Goal: Task Accomplishment & Management: Manage account settings

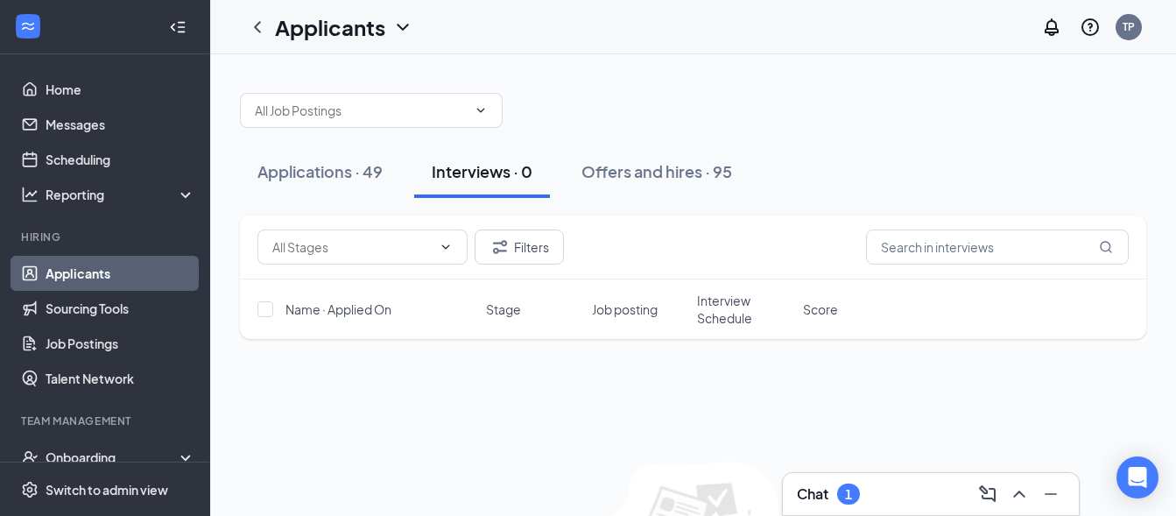
click at [819, 491] on h3 "Chat" at bounding box center [813, 493] width 32 height 19
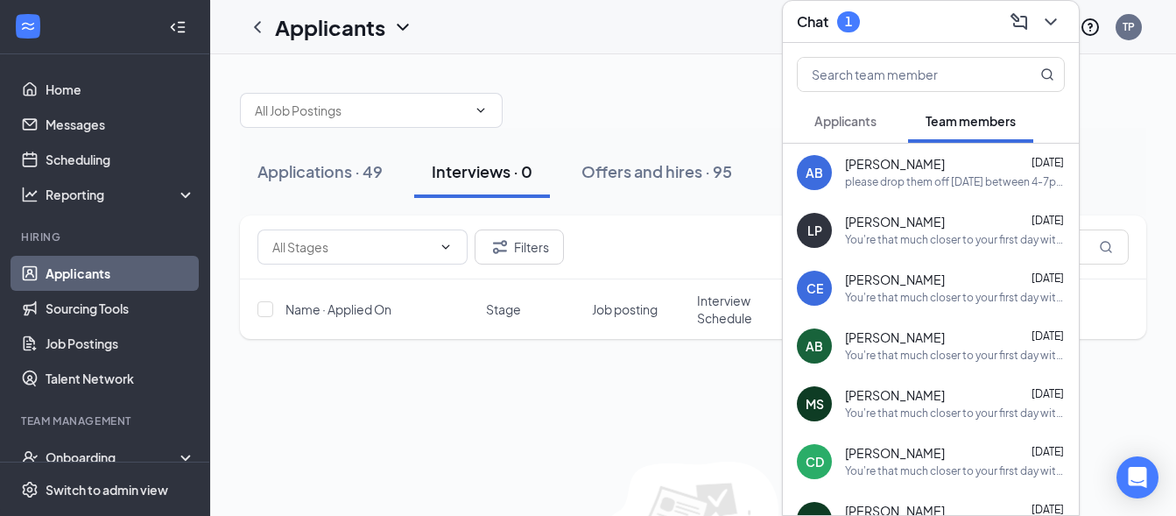
click at [831, 124] on span "Applicants" at bounding box center [846, 121] width 62 height 16
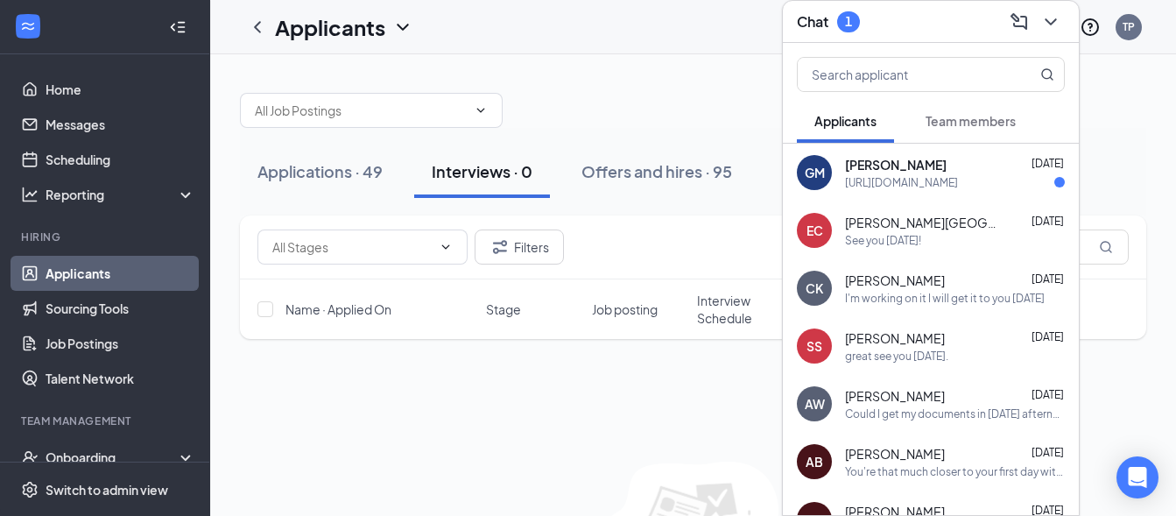
click at [879, 166] on span "[PERSON_NAME]" at bounding box center [896, 165] width 102 height 18
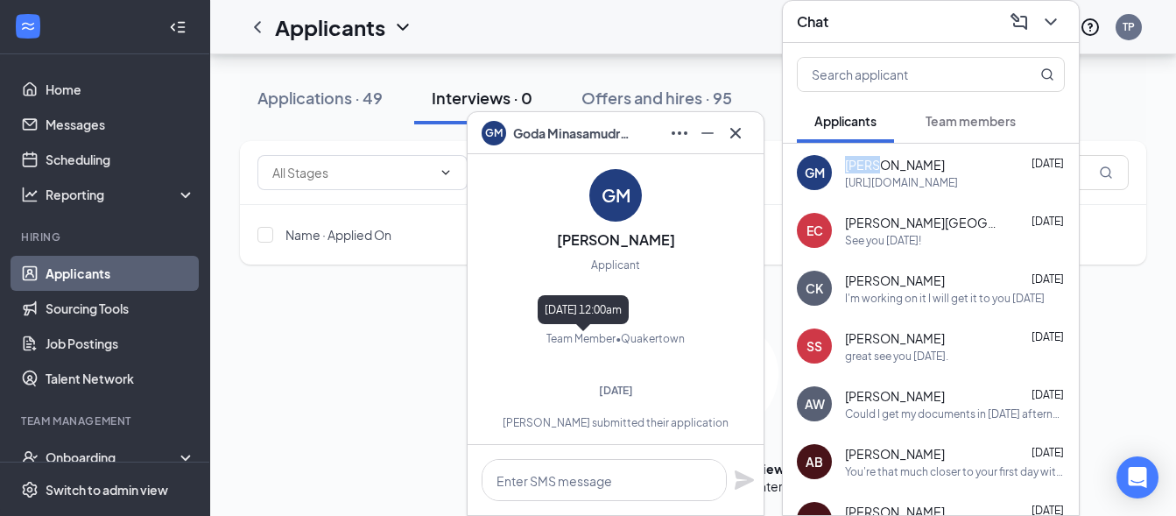
scroll to position [-427, 0]
click at [738, 132] on icon "Cross" at bounding box center [735, 133] width 21 height 21
click at [738, 132] on div "Applications · 49 Interviews · 0 Offers and hires · 95" at bounding box center [693, 98] width 907 height 88
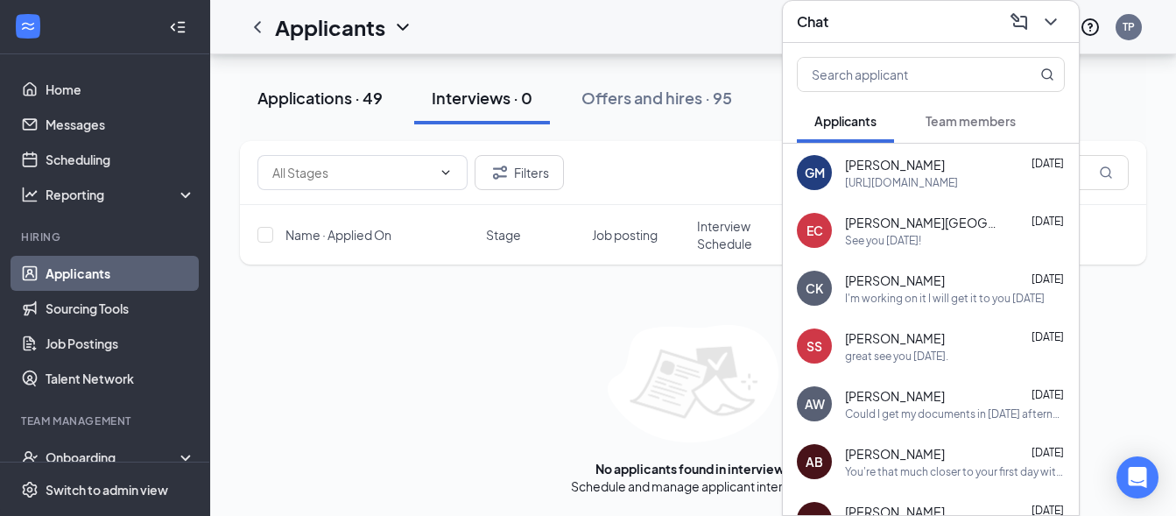
click at [308, 101] on div "Applications · 49" at bounding box center [320, 98] width 125 height 22
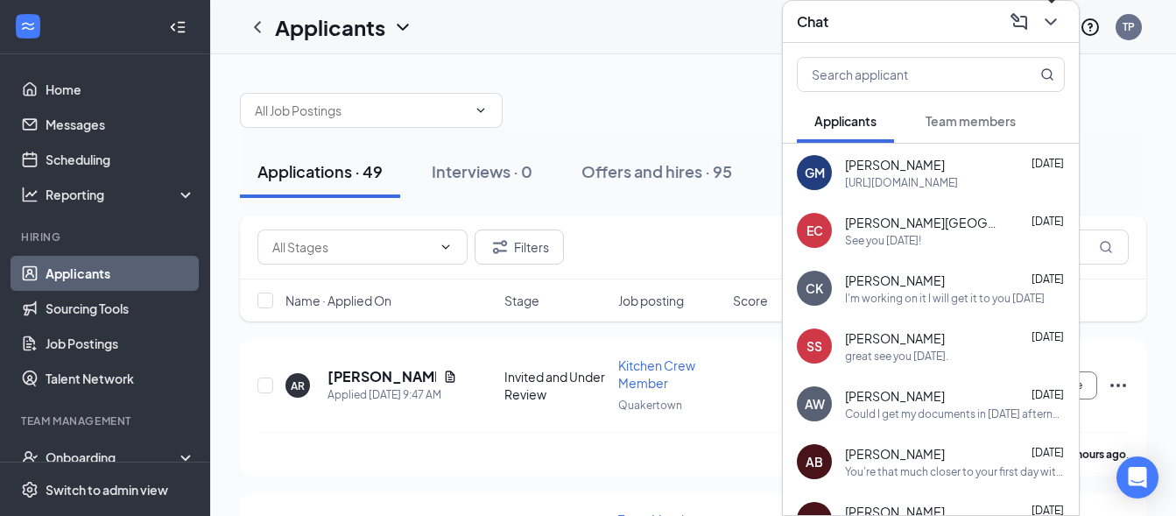
click at [1051, 19] on icon "ChevronDown" at bounding box center [1051, 21] width 21 height 21
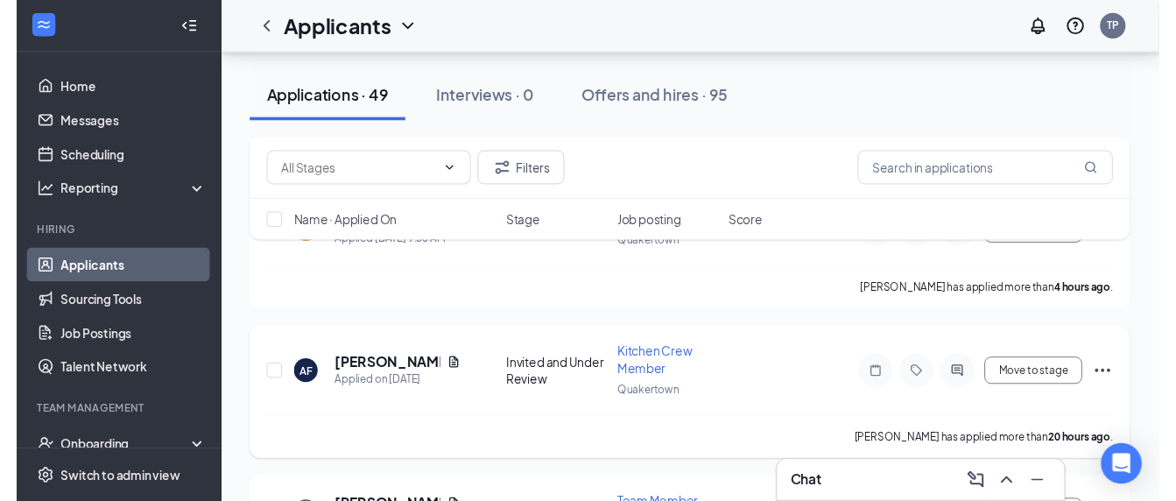
scroll to position [268, 0]
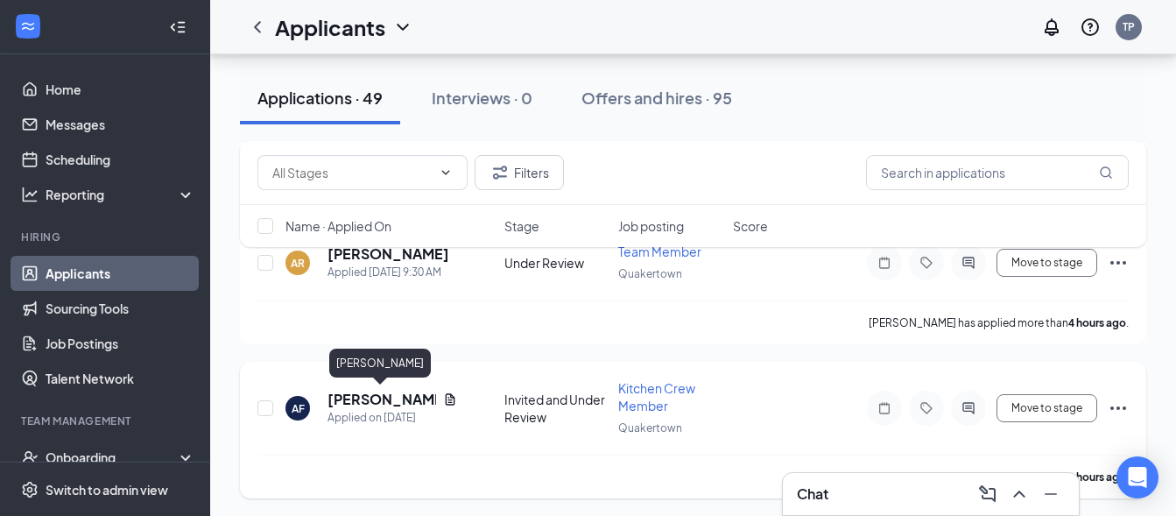
click at [341, 397] on h5 "[PERSON_NAME]" at bounding box center [382, 399] width 109 height 19
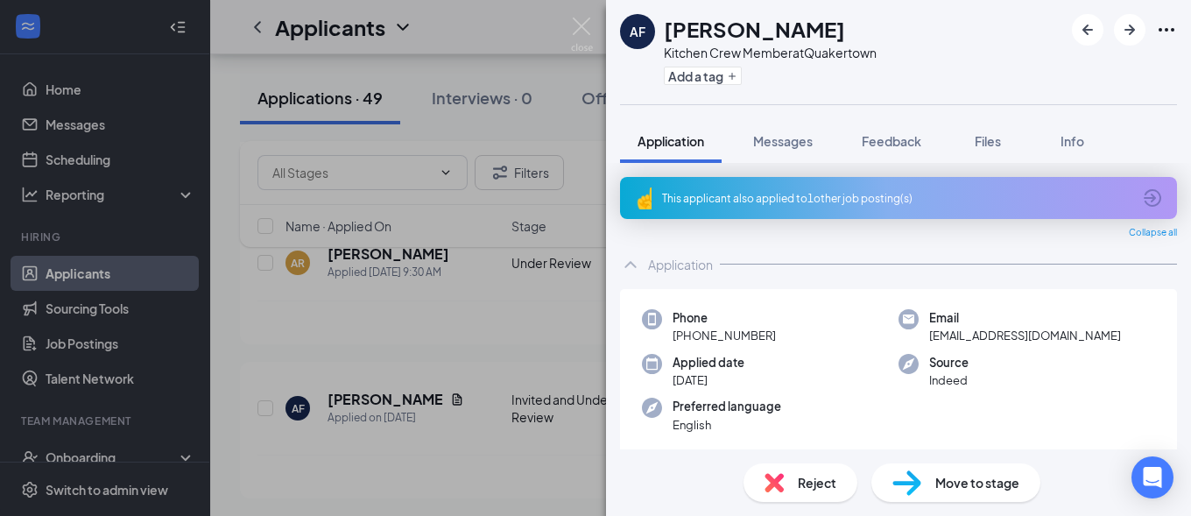
click at [786, 191] on div "This applicant also applied to 1 other job posting(s)" at bounding box center [897, 198] width 470 height 15
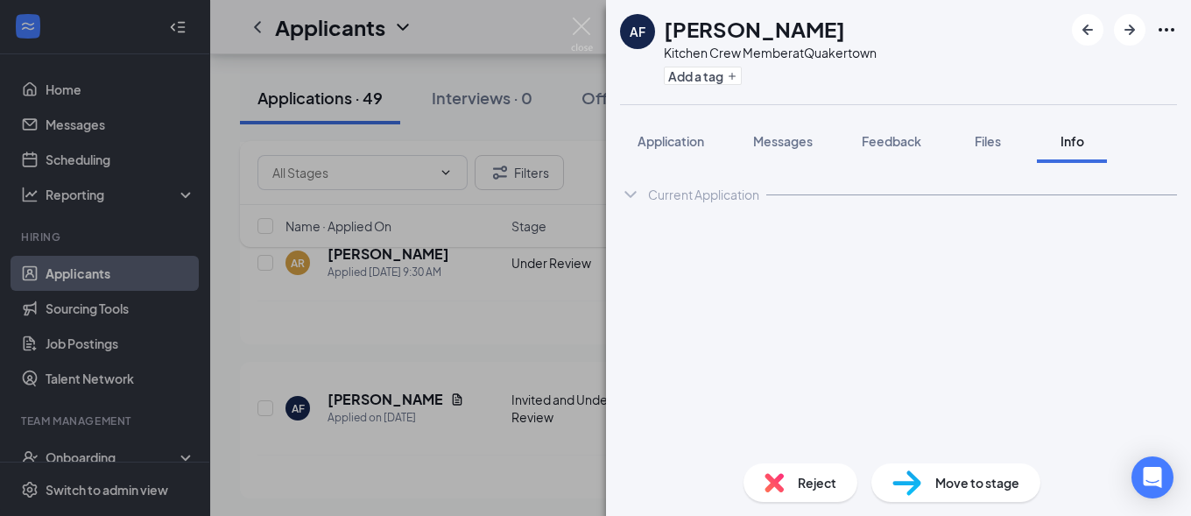
click at [786, 191] on div "Current Application" at bounding box center [898, 194] width 557 height 35
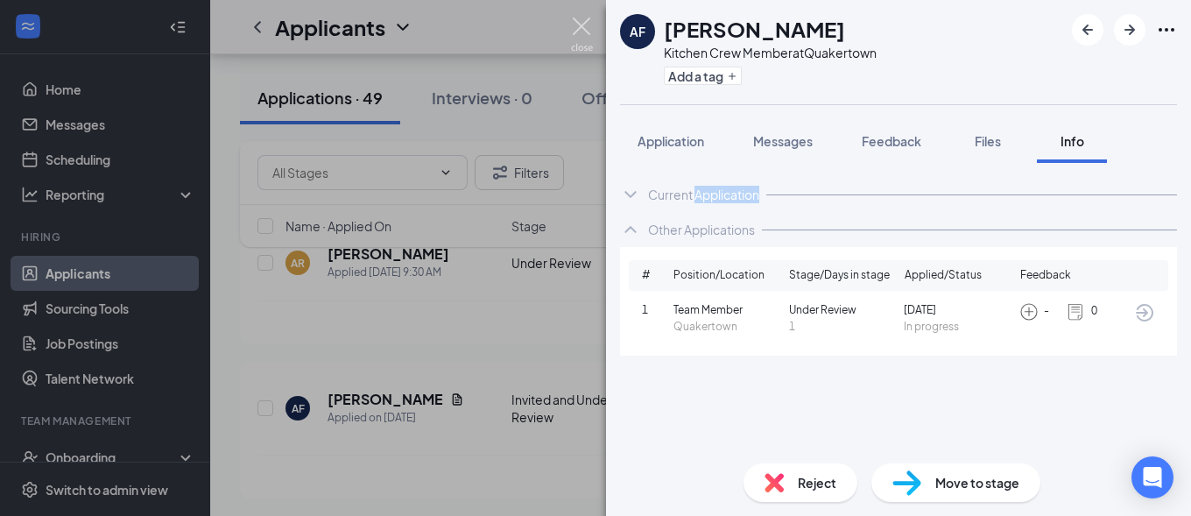
click at [583, 27] on img at bounding box center [582, 35] width 22 height 34
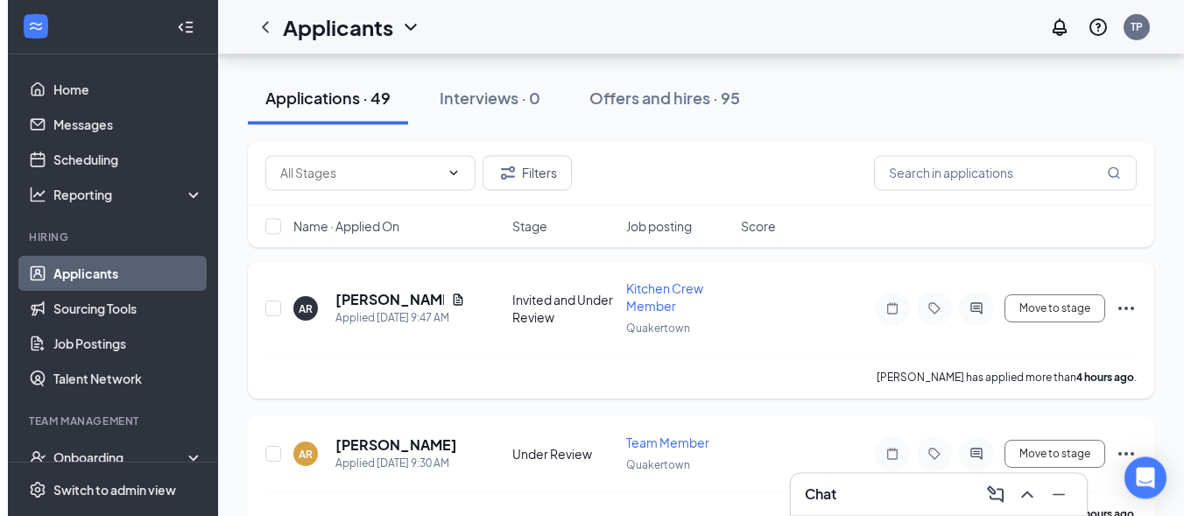
scroll to position [89, 0]
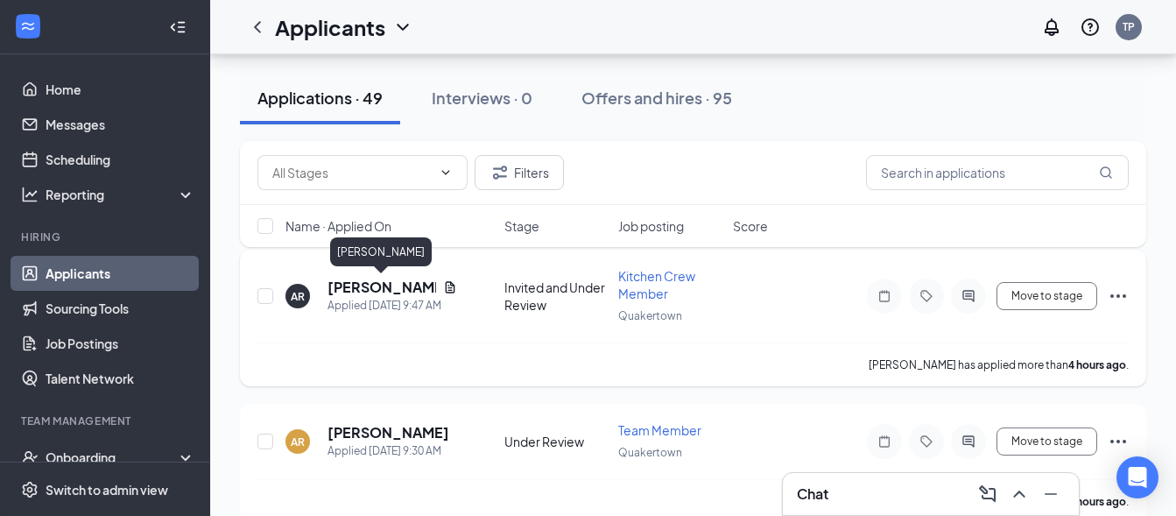
click at [347, 287] on h5 "[PERSON_NAME]" at bounding box center [382, 287] width 109 height 19
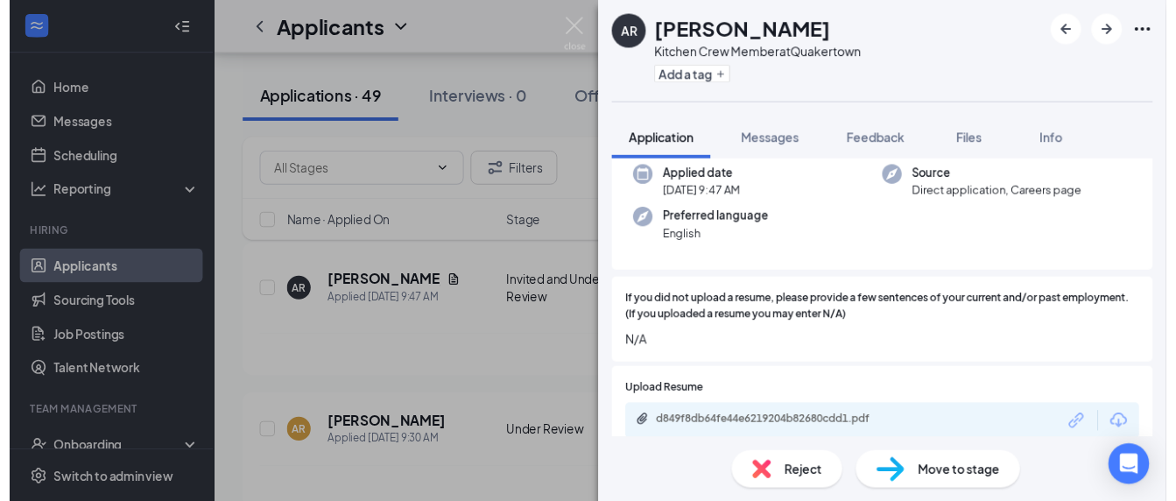
scroll to position [284, 0]
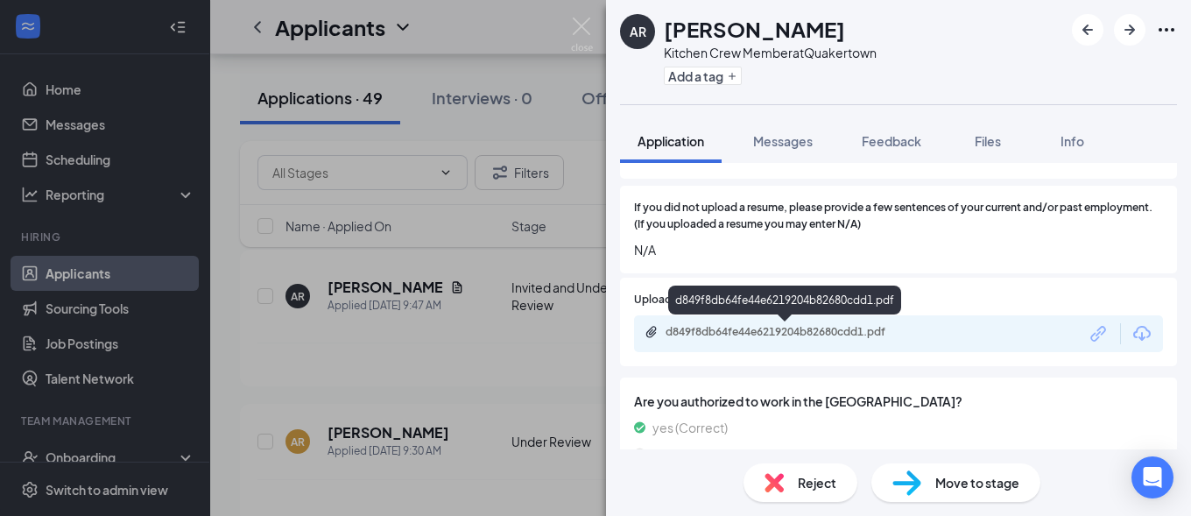
click at [787, 333] on div "d849f8db64fe44e6219204b82680cdd1.pdf" at bounding box center [788, 332] width 245 height 14
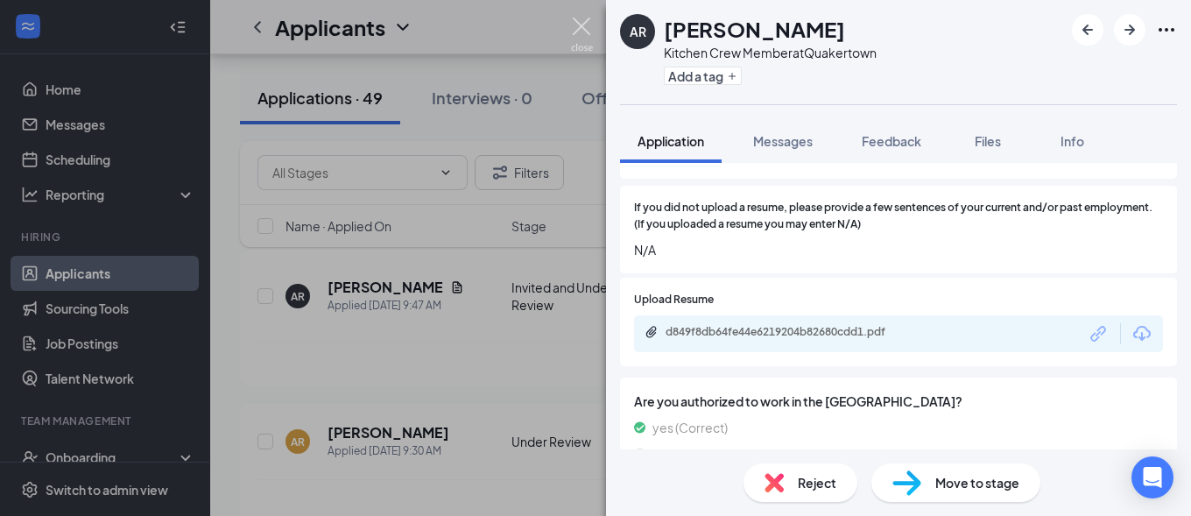
click at [583, 25] on img at bounding box center [582, 35] width 22 height 34
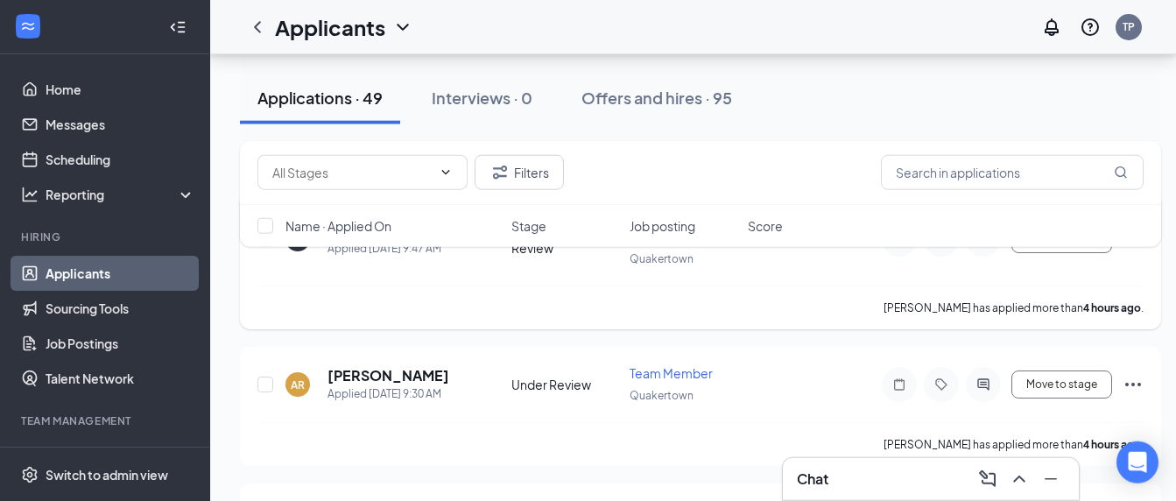
scroll to position [179, 0]
